Goal: Navigation & Orientation: Find specific page/section

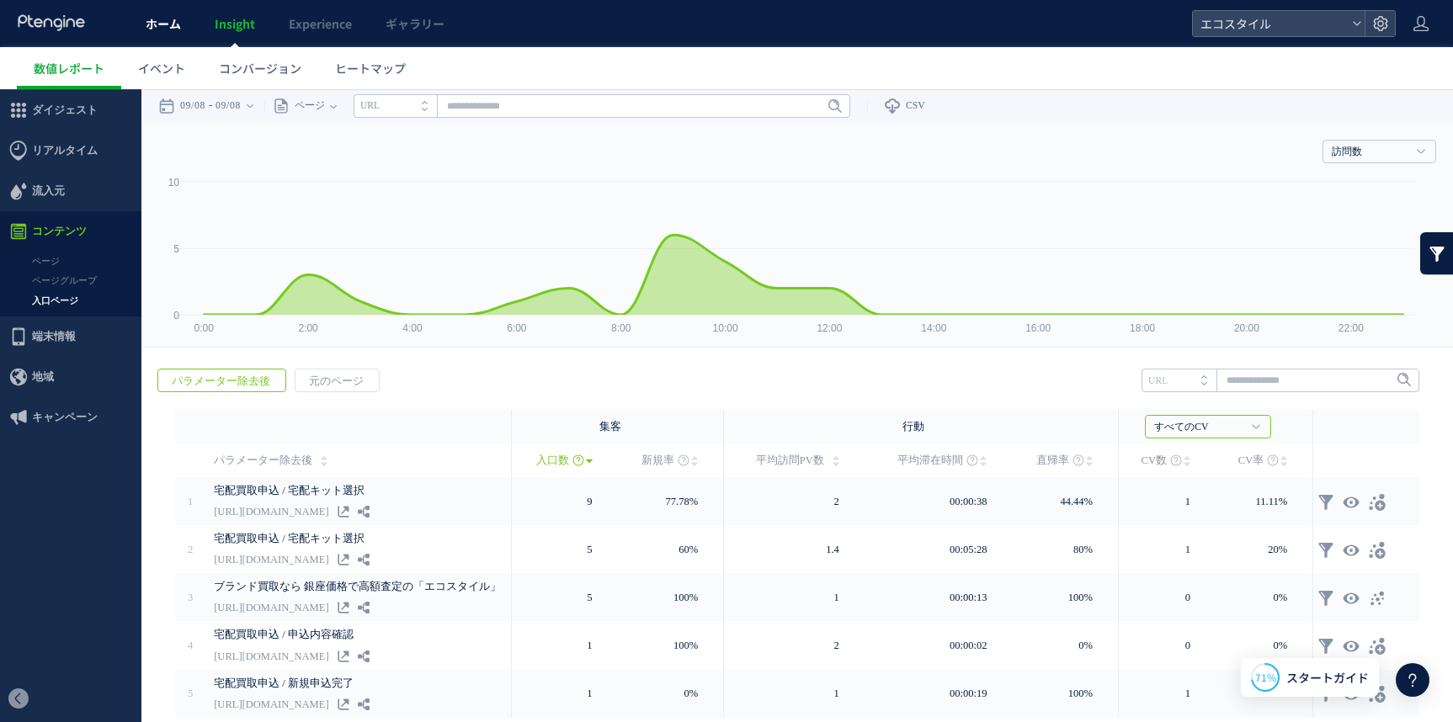
click at [165, 21] on span "ホーム" at bounding box center [163, 23] width 35 height 17
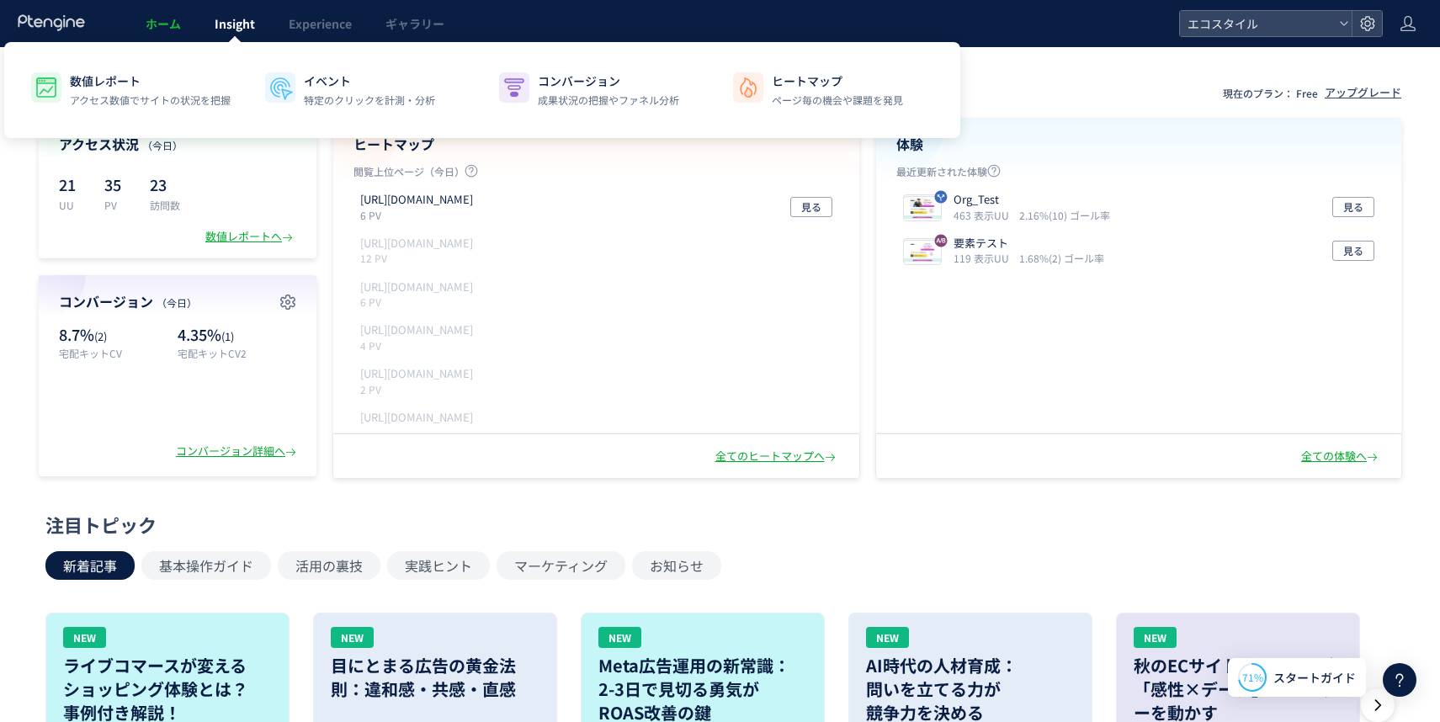
click at [240, 20] on span "Insight" at bounding box center [235, 23] width 40 height 17
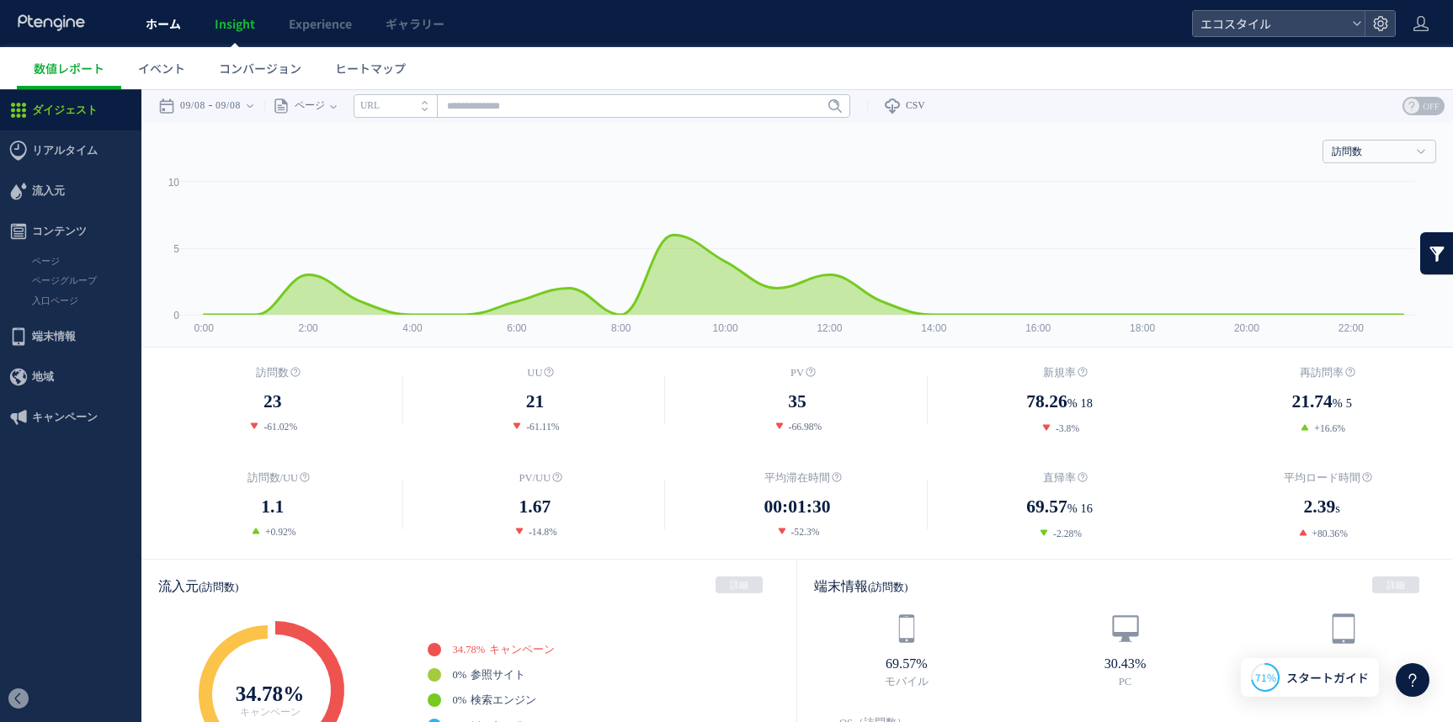
click at [152, 21] on span "ホーム" at bounding box center [163, 23] width 35 height 17
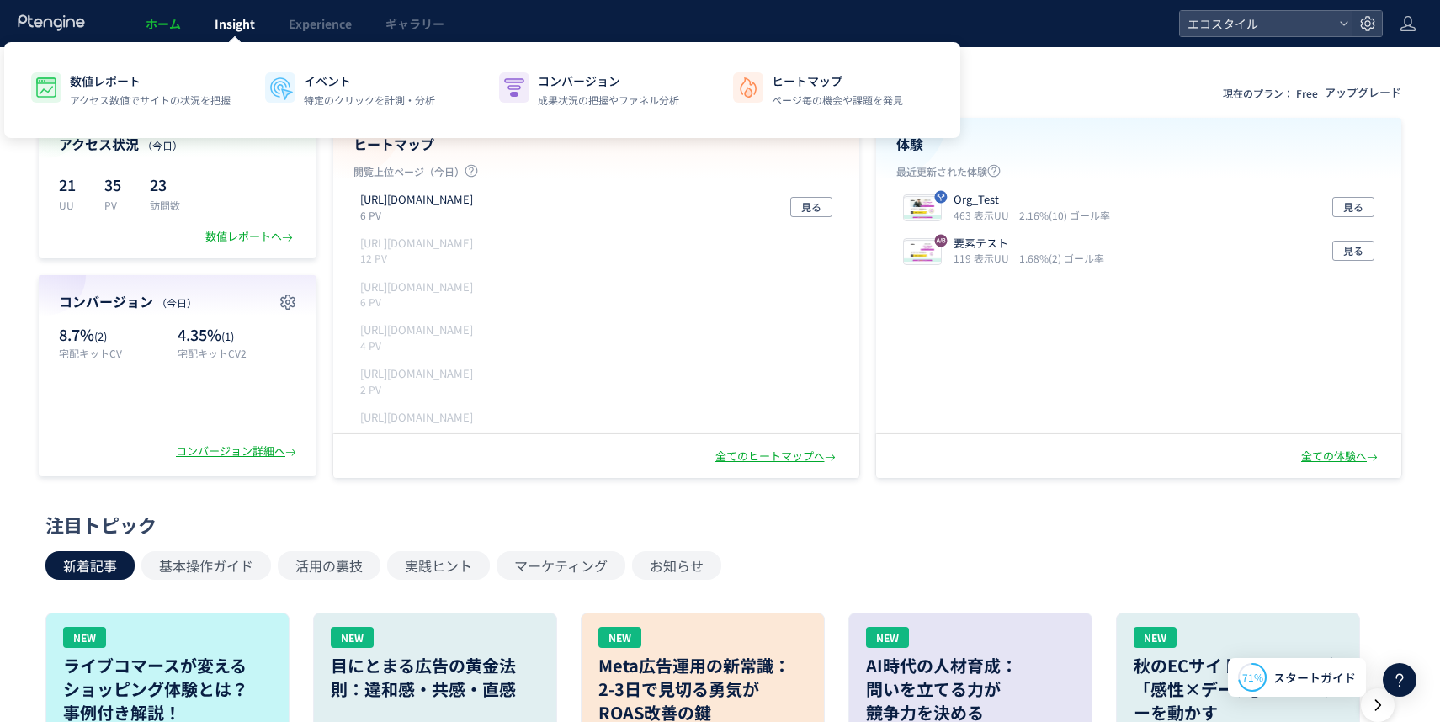
click at [223, 28] on span "Insight" at bounding box center [235, 23] width 40 height 17
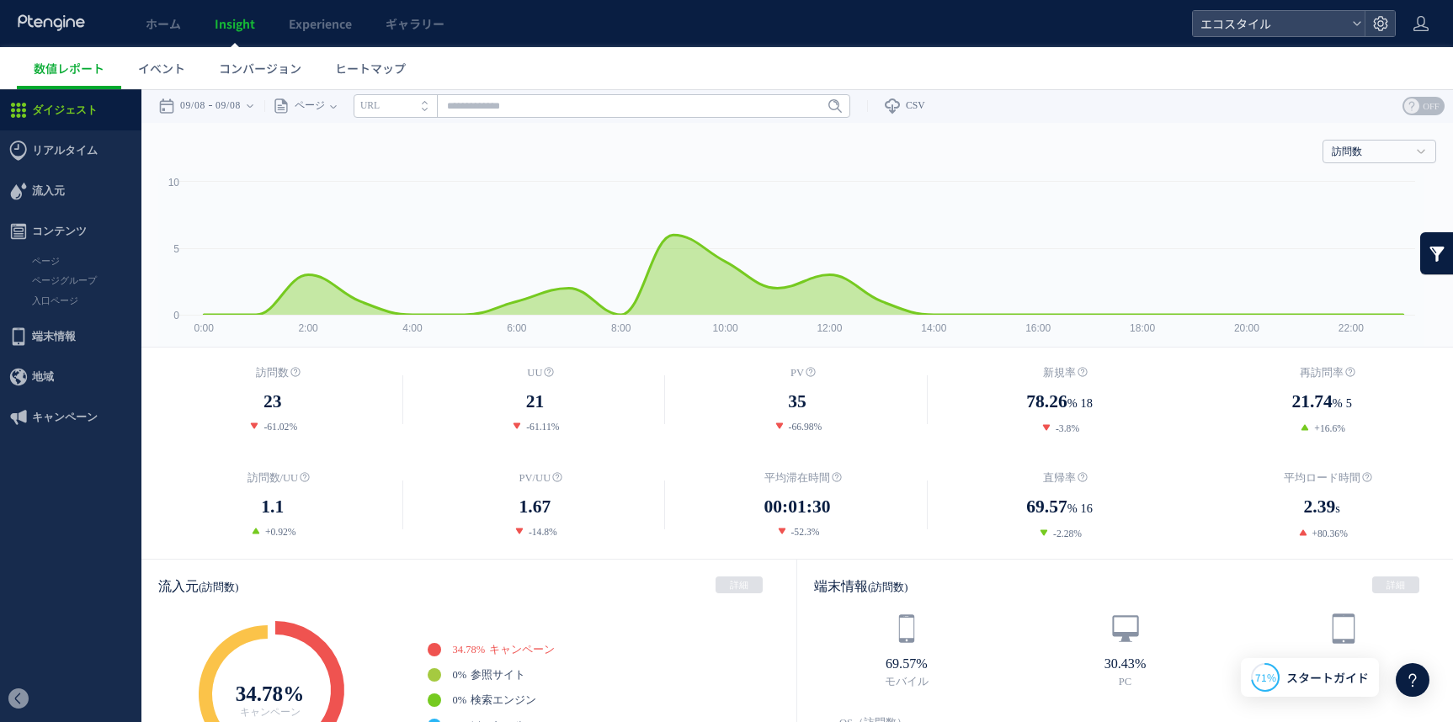
click at [161, 22] on span "ホーム" at bounding box center [163, 23] width 35 height 17
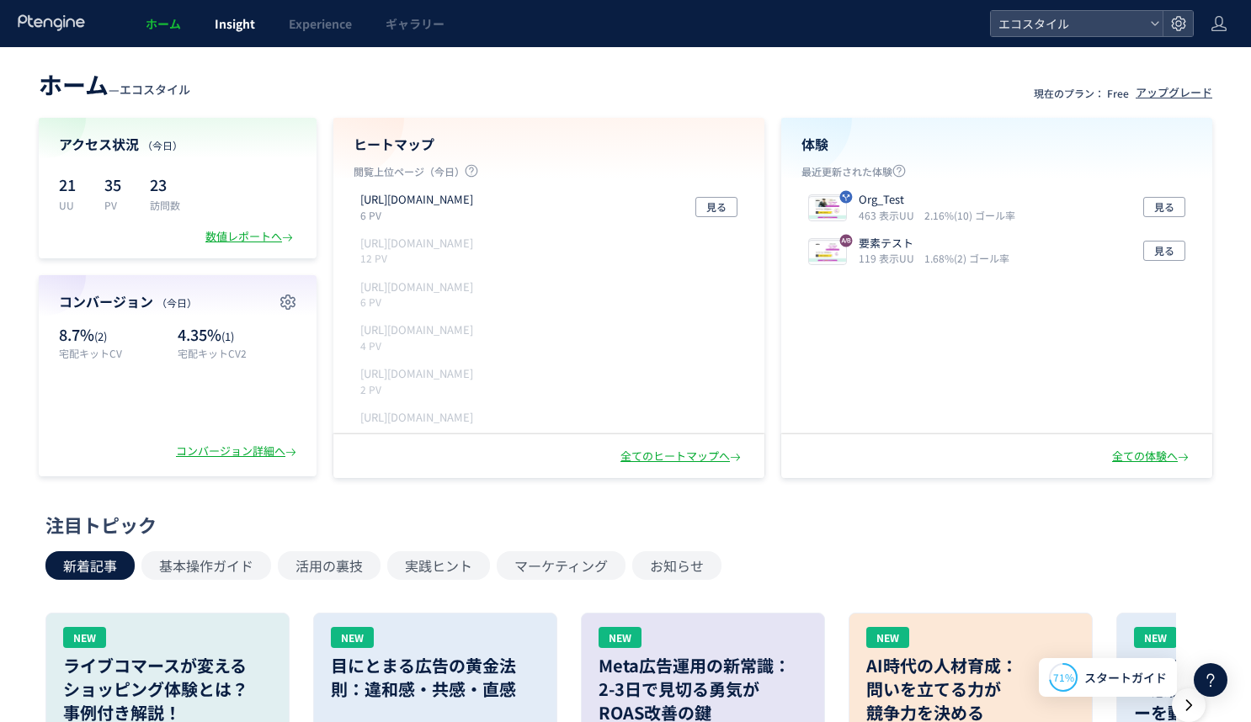
click at [227, 10] on link "Insight" at bounding box center [235, 23] width 74 height 47
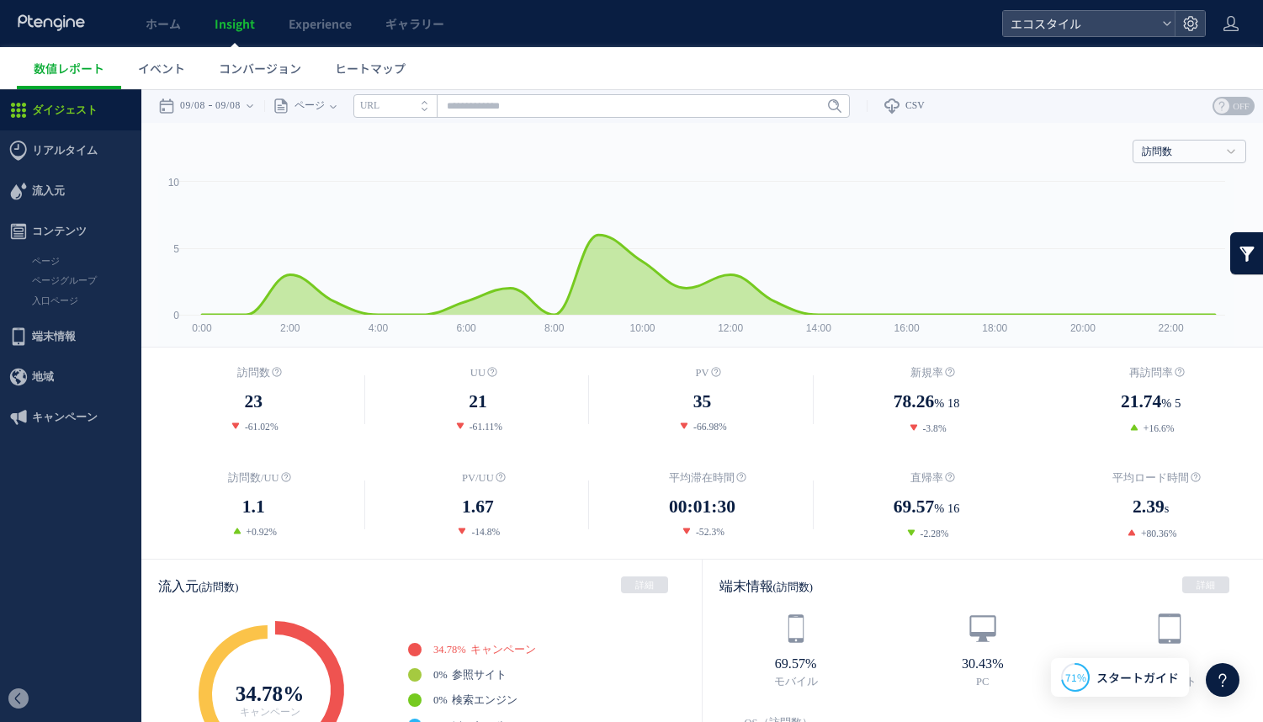
click at [153, 25] on span "ホーム" at bounding box center [163, 23] width 35 height 17
